Goal: Task Accomplishment & Management: Use online tool/utility

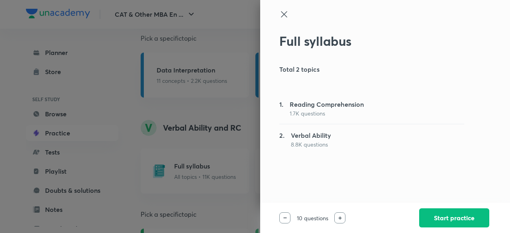
scroll to position [87, 0]
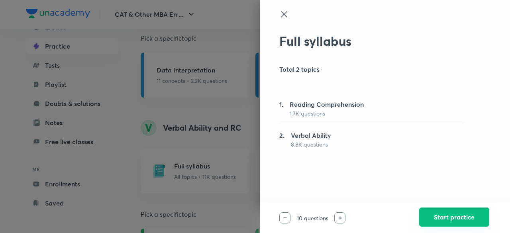
click at [433, 213] on button "Start practice" at bounding box center [454, 216] width 70 height 19
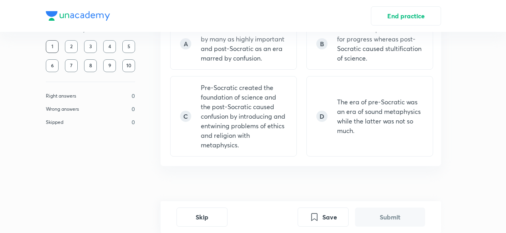
scroll to position [581, 0]
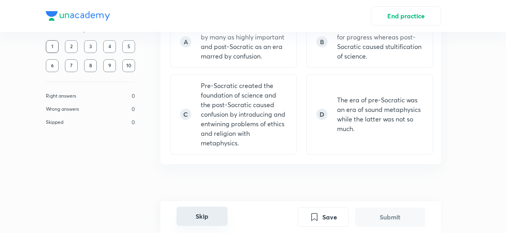
click at [191, 212] on button "Skip" at bounding box center [201, 216] width 51 height 19
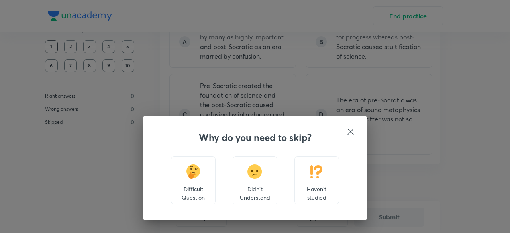
click at [347, 128] on icon at bounding box center [351, 132] width 10 height 10
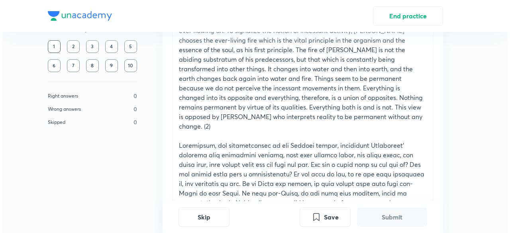
scroll to position [72, 0]
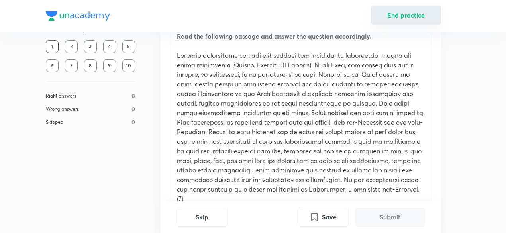
click at [417, 13] on button "End practice" at bounding box center [406, 15] width 70 height 19
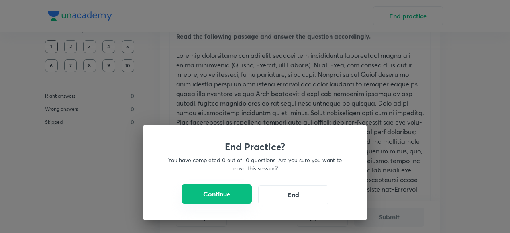
click at [222, 193] on button "Continue" at bounding box center [217, 193] width 70 height 19
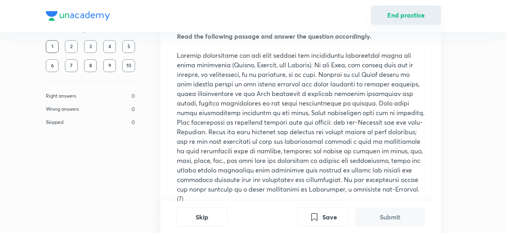
click at [404, 13] on button "End practice" at bounding box center [406, 15] width 70 height 19
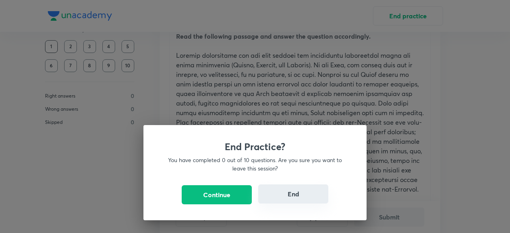
click at [299, 194] on button "End" at bounding box center [293, 193] width 70 height 19
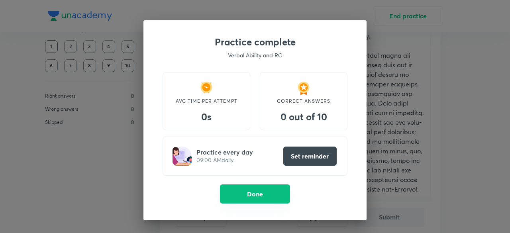
click at [271, 195] on button "Done" at bounding box center [255, 193] width 70 height 19
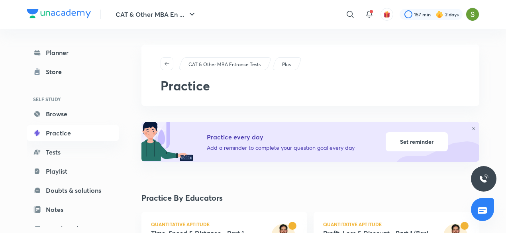
click at [270, 196] on h4 "Practice By Educators" at bounding box center [310, 198] width 338 height 12
